Goal: Transaction & Acquisition: Download file/media

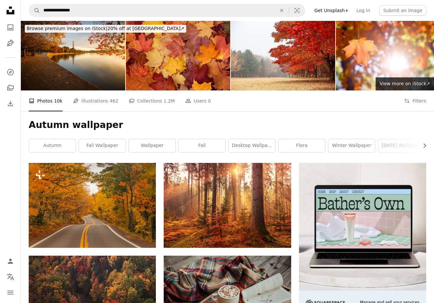
scroll to position [359, 0]
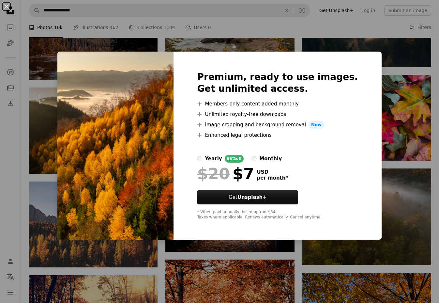
click at [246, 26] on div "An X shape Premium, ready to use images. Get unlimited access. A plus sign Memb…" at bounding box center [219, 151] width 439 height 303
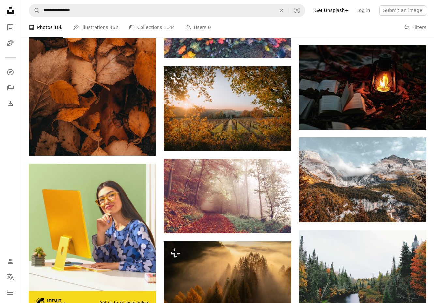
scroll to position [849, 0]
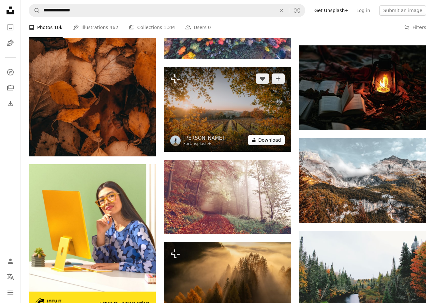
click at [265, 139] on button "A lock Download" at bounding box center [266, 140] width 37 height 10
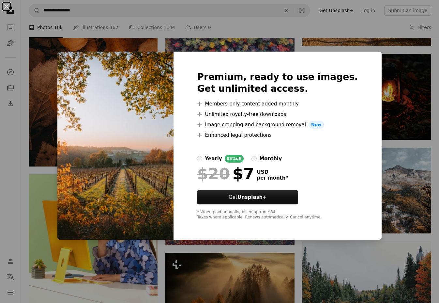
click at [369, 40] on div "An X shape Premium, ready to use images. Get unlimited access. A plus sign Memb…" at bounding box center [219, 151] width 439 height 303
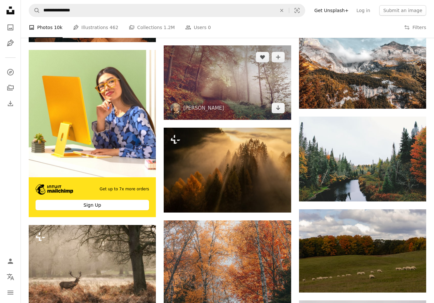
scroll to position [947, 0]
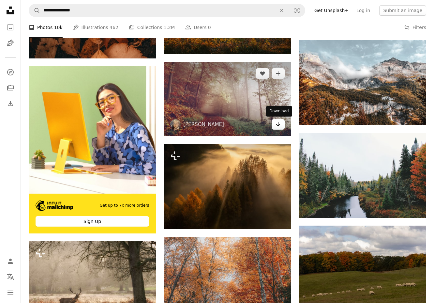
click at [278, 123] on icon "Download" at bounding box center [278, 124] width 4 height 5
